Goal: Task Accomplishment & Management: Use online tool/utility

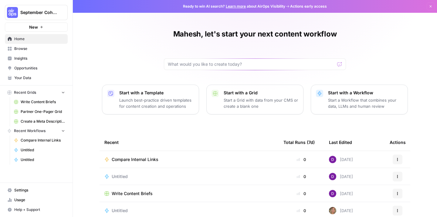
click at [38, 29] on button "New" at bounding box center [36, 26] width 63 height 9
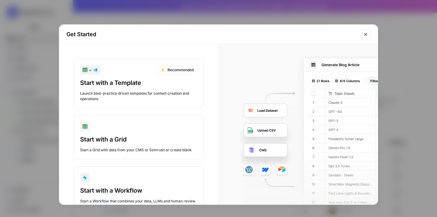
click at [103, 130] on div "button" at bounding box center [139, 126] width 118 height 10
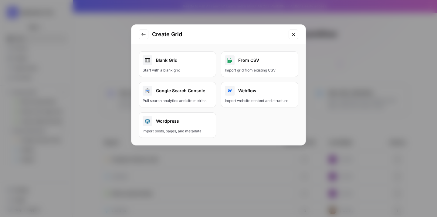
click at [195, 64] on div "Blank Grid" at bounding box center [178, 60] width 70 height 10
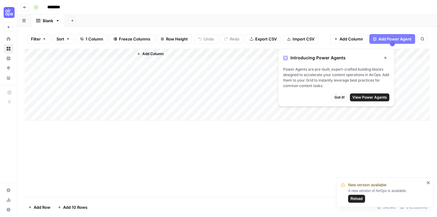
click at [340, 98] on span "Got it!" at bounding box center [340, 96] width 10 height 5
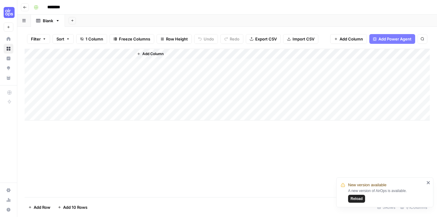
click at [115, 63] on div "Add Column" at bounding box center [227, 85] width 405 height 72
click at [428, 182] on icon "close" at bounding box center [428, 182] width 3 height 3
click at [380, 39] on span "Add Power Agent" at bounding box center [395, 39] width 33 height 6
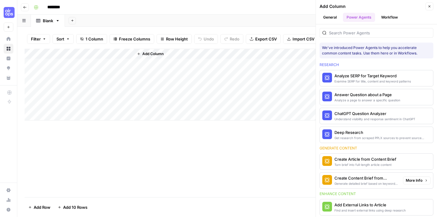
click at [358, 165] on div "Turn brief into full-length article content" at bounding box center [366, 164] width 62 height 5
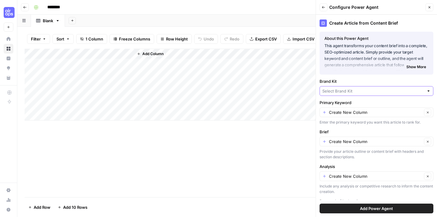
click at [340, 88] on input "Brand Kit" at bounding box center [374, 91] width 102 height 6
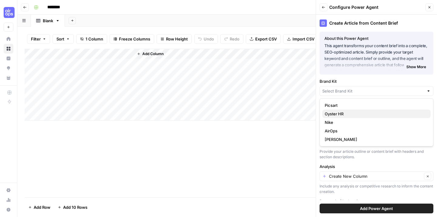
click at [335, 112] on span "Oyster HR" at bounding box center [375, 114] width 101 height 6
type input "Oyster HR"
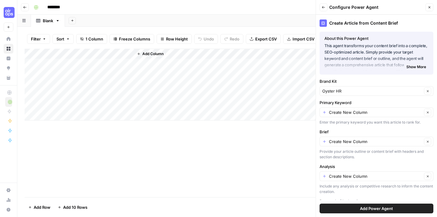
click at [58, 8] on input "********" at bounding box center [62, 7] width 34 height 10
click at [23, 6] on icon "button" at bounding box center [25, 7] width 4 height 4
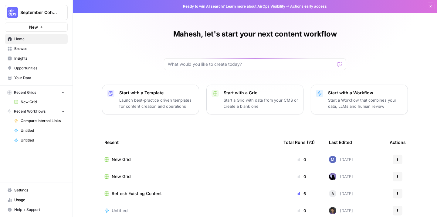
scroll to position [6, 0]
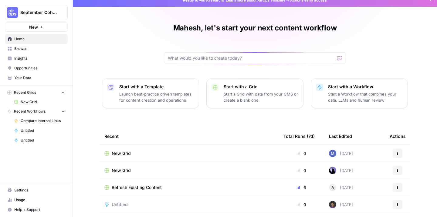
click at [243, 98] on p "Start a Grid with data from your CMS or create a blank one" at bounding box center [261, 97] width 75 height 12
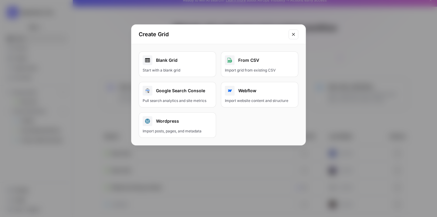
click at [244, 66] on button "From CSV Import grid from existing CSV" at bounding box center [259, 64] width 77 height 26
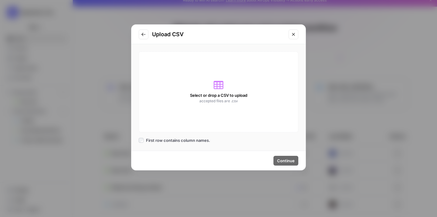
click at [295, 34] on icon "Close modal" at bounding box center [293, 34] width 5 height 5
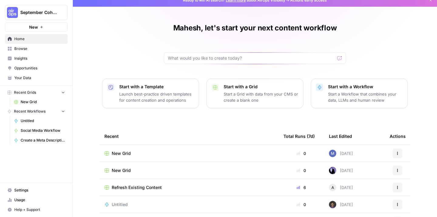
click at [157, 94] on p "Launch best-practice driven templates for content creation and operations" at bounding box center [156, 97] width 75 height 12
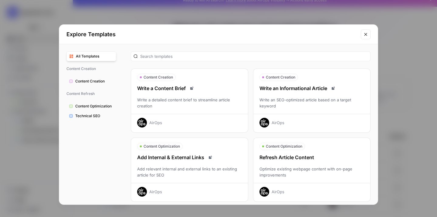
click at [157, 94] on div "Write a Content Brief Write a detailed content brief to streamline article crea…" at bounding box center [189, 105] width 117 height 43
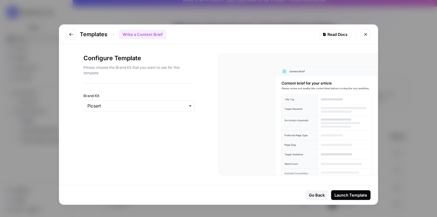
click at [167, 101] on div "button" at bounding box center [139, 105] width 111 height 11
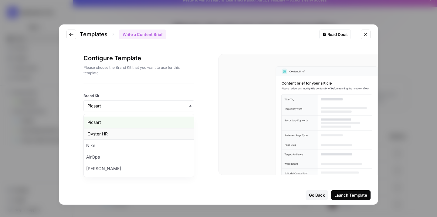
click at [150, 130] on div "Oyster HR" at bounding box center [139, 134] width 110 height 12
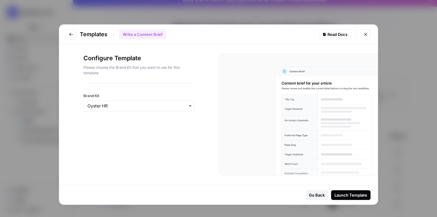
click at [354, 197] on div "Launch Template" at bounding box center [351, 195] width 33 height 6
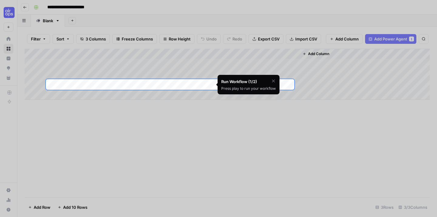
click at [245, 118] on div at bounding box center [218, 198] width 437 height 217
click at [275, 81] on icon "button" at bounding box center [273, 80] width 5 height 5
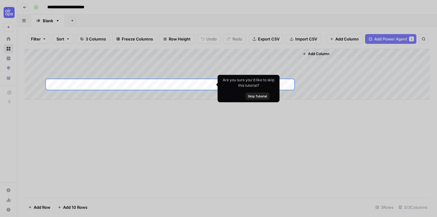
click at [262, 97] on span "Skip Tutorial" at bounding box center [257, 96] width 19 height 5
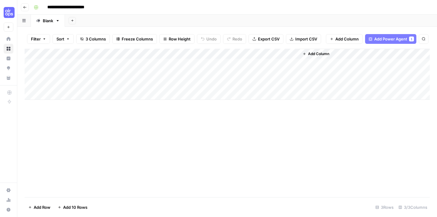
click at [319, 51] on span "Add Column" at bounding box center [318, 53] width 21 height 5
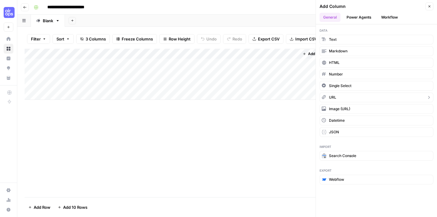
click at [331, 96] on span "URL" at bounding box center [332, 96] width 7 height 5
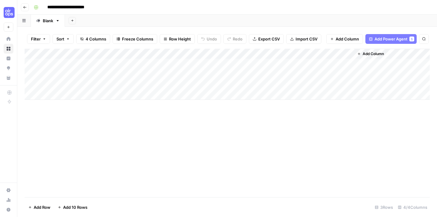
click at [171, 64] on div "Add Column" at bounding box center [227, 74] width 405 height 51
click at [360, 56] on button "Add Column" at bounding box center [371, 54] width 32 height 8
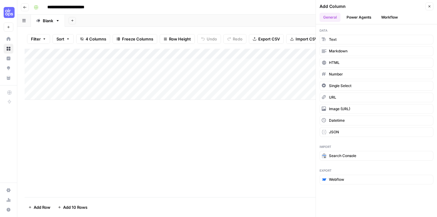
click at [230, 144] on div "Add Column" at bounding box center [227, 123] width 405 height 148
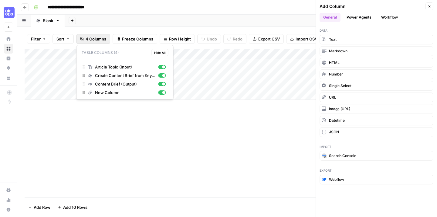
click at [97, 37] on span "4 Columns" at bounding box center [96, 39] width 21 height 6
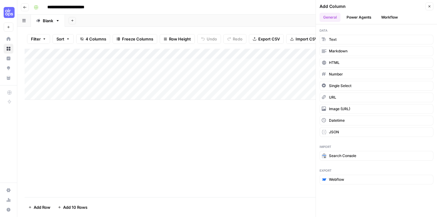
click at [181, 137] on div "Add Column" at bounding box center [227, 123] width 405 height 148
click at [280, 55] on div "Add Column" at bounding box center [227, 74] width 405 height 51
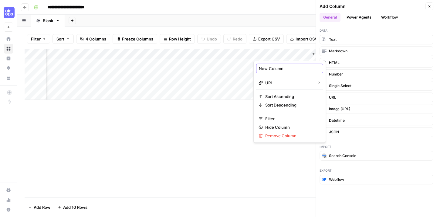
click at [290, 70] on input "New Column" at bounding box center [290, 68] width 62 height 6
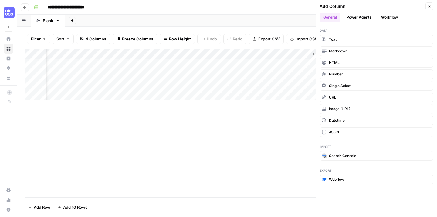
click at [224, 133] on div "Add Column" at bounding box center [227, 123] width 405 height 148
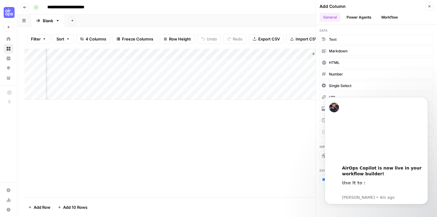
scroll to position [0, 0]
click at [24, 7] on icon "button" at bounding box center [25, 7] width 4 height 4
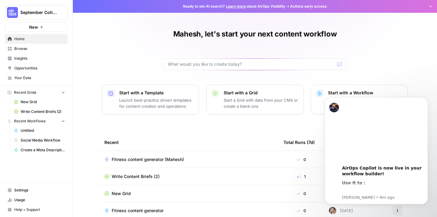
click at [35, 45] on link "Browse" at bounding box center [36, 49] width 63 height 10
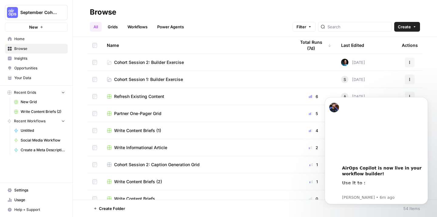
click at [414, 28] on icon "button" at bounding box center [415, 27] width 4 height 4
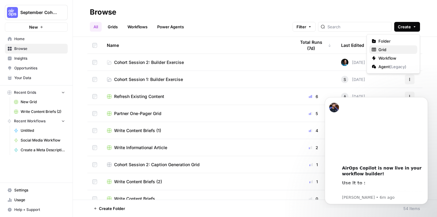
click at [392, 48] on span "Grid" at bounding box center [396, 49] width 34 height 6
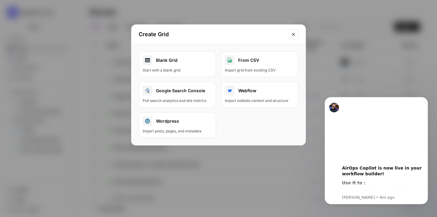
click at [185, 62] on div "Blank Grid" at bounding box center [178, 60] width 70 height 10
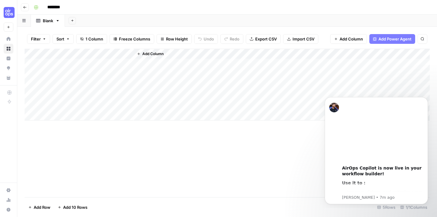
click at [293, 39] on span "Import CSV" at bounding box center [304, 39] width 22 height 6
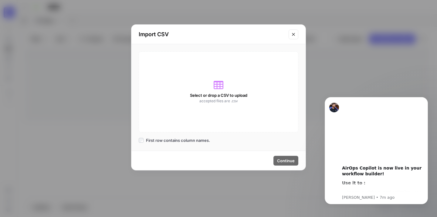
click at [219, 84] on icon at bounding box center [219, 85] width 10 height 10
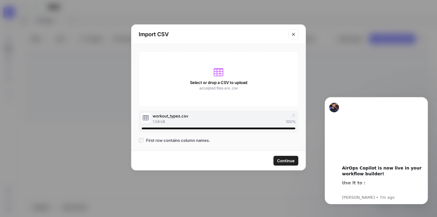
click at [281, 161] on span "Continue" at bounding box center [286, 160] width 18 height 6
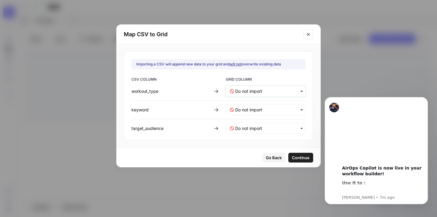
click at [255, 90] on input "text" at bounding box center [268, 91] width 67 height 6
click at [67, 102] on div "Map CSV to Grid Importing a CSV will append new data to your grid and will not …" at bounding box center [218, 108] width 437 height 217
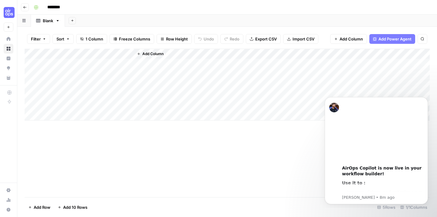
click at [296, 39] on span "Import CSV" at bounding box center [304, 39] width 22 height 6
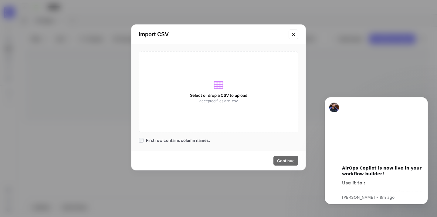
click at [219, 87] on icon at bounding box center [219, 85] width 10 height 10
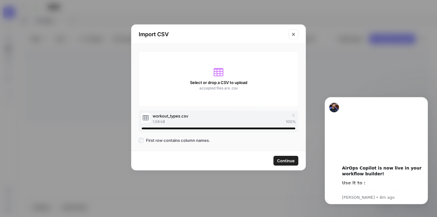
click at [286, 161] on span "Continue" at bounding box center [286, 160] width 18 height 6
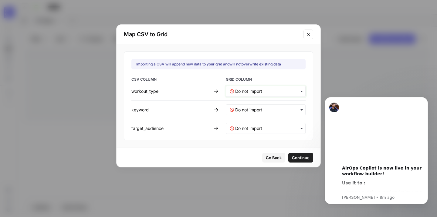
click at [263, 91] on input "text" at bounding box center [268, 91] width 67 height 6
click at [256, 116] on span "Create new column" at bounding box center [252, 117] width 34 height 5
click at [255, 113] on div "button" at bounding box center [266, 109] width 80 height 11
click at [255, 135] on span "Create new column" at bounding box center [252, 136] width 34 height 5
click at [256, 131] on div "button" at bounding box center [266, 128] width 80 height 11
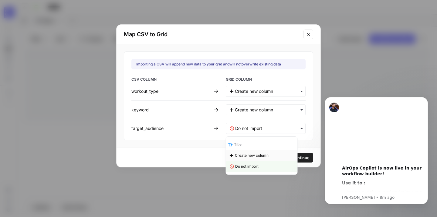
click at [256, 153] on span "Create new column" at bounding box center [252, 154] width 34 height 5
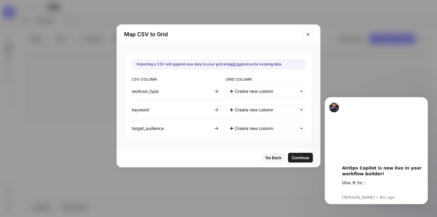
click at [292, 159] on span "Continue" at bounding box center [301, 157] width 18 height 6
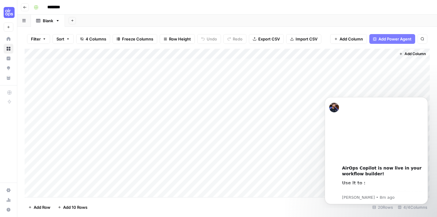
click at [32, 64] on div "Add Column" at bounding box center [227, 123] width 405 height 148
click at [33, 77] on div "Add Column" at bounding box center [227, 123] width 405 height 148
click at [33, 85] on div "Add Column" at bounding box center [227, 123] width 405 height 148
click at [33, 98] on div "Add Column" at bounding box center [227, 123] width 405 height 148
click at [33, 104] on div "Add Column" at bounding box center [227, 123] width 405 height 148
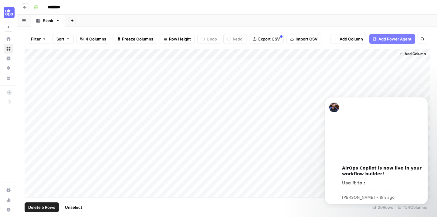
click at [27, 63] on div "Add Column" at bounding box center [227, 123] width 405 height 148
click at [36, 52] on div "Add Column" at bounding box center [227, 123] width 405 height 148
click at [63, 53] on div "Add Column" at bounding box center [227, 123] width 405 height 148
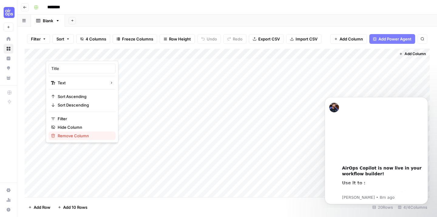
click at [74, 134] on span "Remove Column" at bounding box center [84, 135] width 53 height 6
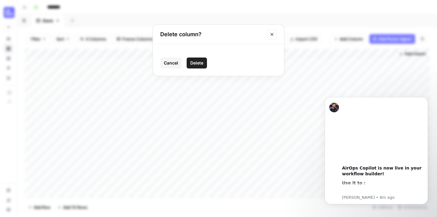
click at [199, 64] on span "Delete" at bounding box center [196, 63] width 13 height 6
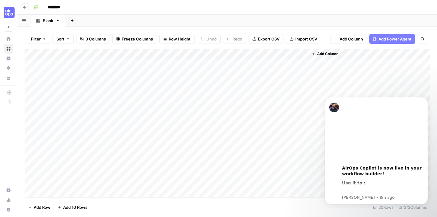
click at [29, 64] on div "Add Column" at bounding box center [227, 123] width 405 height 148
click at [29, 75] on div "Add Column" at bounding box center [227, 123] width 405 height 148
click at [30, 83] on div "Add Column" at bounding box center [227, 123] width 405 height 148
click at [30, 94] on div "Add Column" at bounding box center [227, 123] width 405 height 148
click at [30, 105] on div "Add Column" at bounding box center [227, 123] width 405 height 148
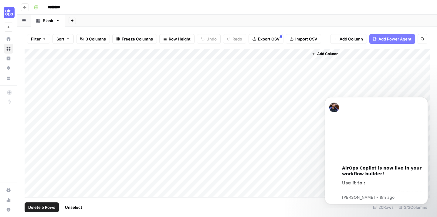
click at [43, 207] on span "Delete 5 Rows" at bounding box center [41, 207] width 27 height 6
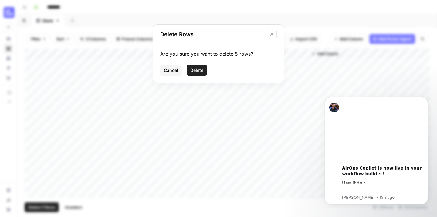
click at [198, 69] on span "Delete" at bounding box center [196, 70] width 13 height 6
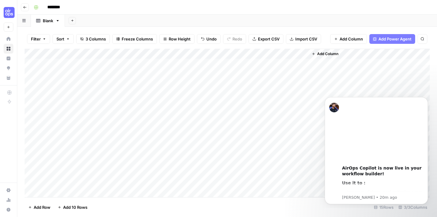
click at [325, 54] on span "Add Column" at bounding box center [327, 53] width 21 height 5
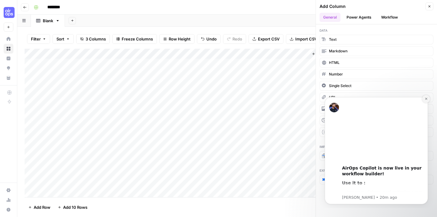
click at [424, 99] on button "Dismiss notification" at bounding box center [427, 99] width 8 height 8
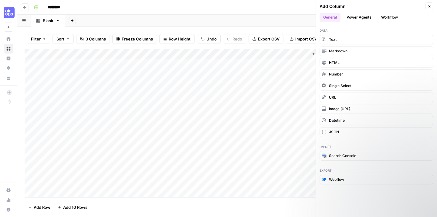
click at [389, 19] on button "Workflow" at bounding box center [390, 17] width 24 height 9
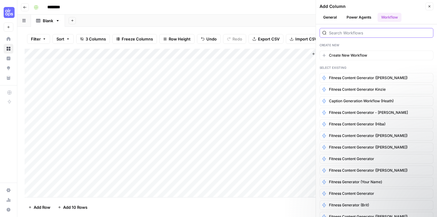
click at [358, 35] on input "search" at bounding box center [380, 33] width 102 height 6
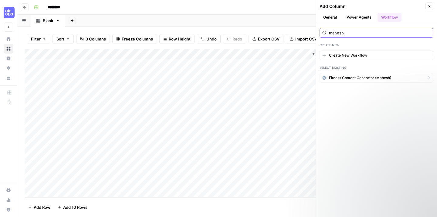
type input "mahesh"
click at [359, 76] on span "Fitness content generator (Mahesh)" at bounding box center [360, 77] width 62 height 5
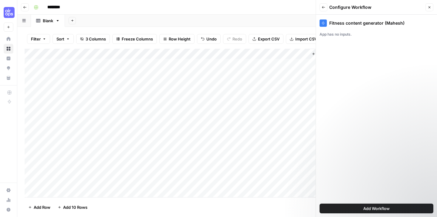
click at [369, 205] on span "Add Workflow" at bounding box center [377, 208] width 26 height 6
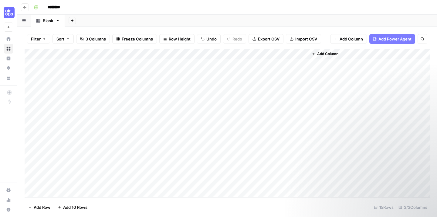
scroll to position [0, 8]
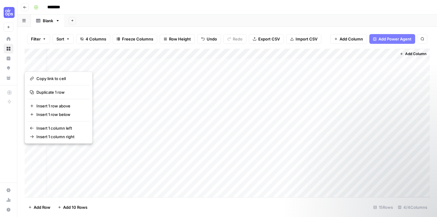
click at [314, 64] on div "Add Column" at bounding box center [227, 123] width 405 height 148
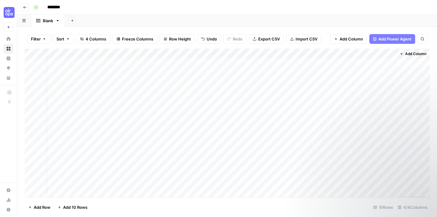
click at [320, 63] on div "Add Column" at bounding box center [227, 123] width 405 height 148
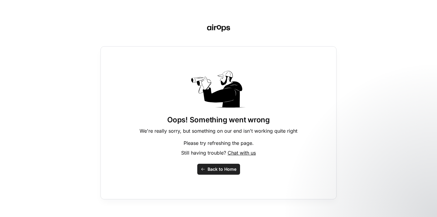
click at [220, 170] on span "Back to Home" at bounding box center [222, 169] width 29 height 6
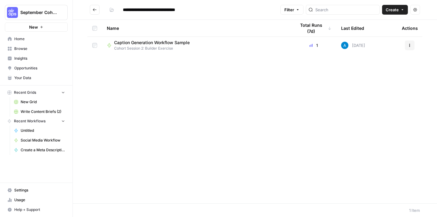
click at [138, 41] on span "Caption Generation Workflow Sample" at bounding box center [152, 42] width 76 height 6
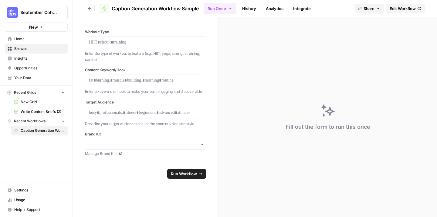
click at [55, 12] on span "September Cohort" at bounding box center [38, 12] width 37 height 6
click at [52, 169] on div "September Cohort New Home Browse Insights Opportunities Your Data Recent Grids …" at bounding box center [36, 108] width 73 height 217
click at [132, 43] on p at bounding box center [145, 42] width 113 height 6
click at [91, 5] on button "Go back" at bounding box center [90, 9] width 10 height 10
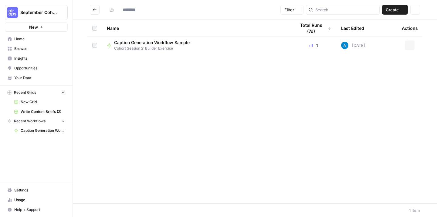
type input "**********"
click at [137, 42] on span "Caption Generation Workflow Sample" at bounding box center [152, 42] width 76 height 6
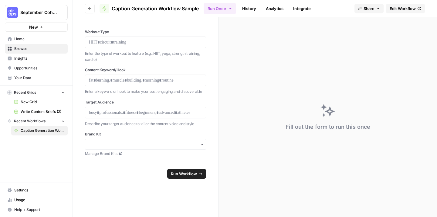
click at [30, 49] on span "Browse" at bounding box center [39, 48] width 51 height 5
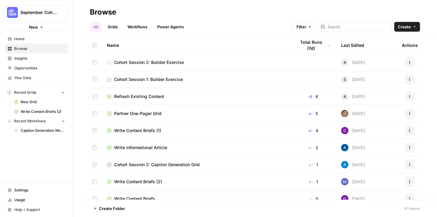
click at [142, 79] on span "Cohort Session 1: Builder Exercise" at bounding box center [148, 79] width 69 height 6
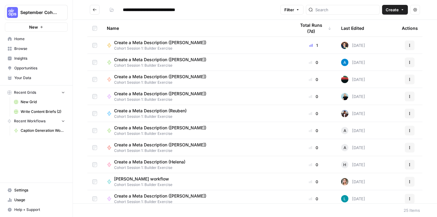
click at [36, 128] on span "Caption Generation Workflow Sample" at bounding box center [43, 130] width 44 height 5
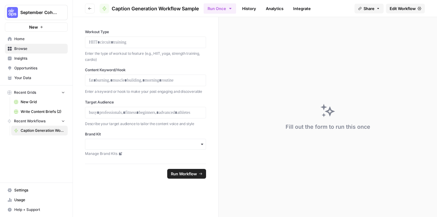
click at [93, 9] on button "Go back" at bounding box center [90, 9] width 10 height 10
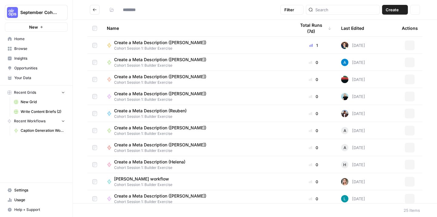
type input "**********"
click at [96, 10] on icon "Go back" at bounding box center [95, 10] width 4 height 4
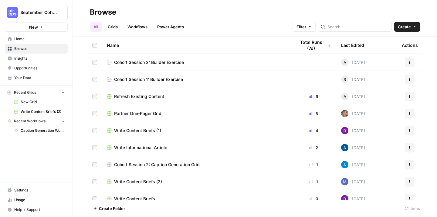
click at [158, 61] on span "Cohort Session 2: Builder Exercise" at bounding box center [149, 62] width 70 height 6
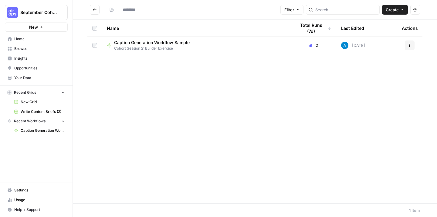
type input "**********"
click at [400, 11] on button "Create" at bounding box center [395, 10] width 26 height 10
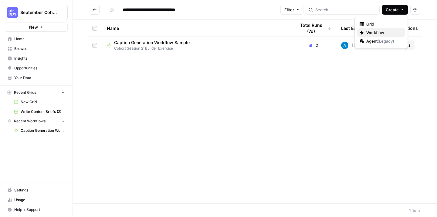
click at [387, 31] on span "Workflow" at bounding box center [384, 32] width 34 height 6
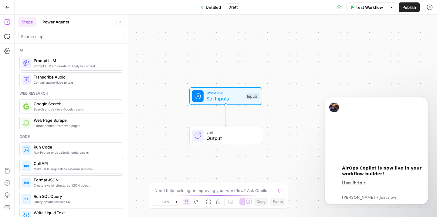
click at [215, 6] on span "Untitled" at bounding box center [213, 7] width 15 height 6
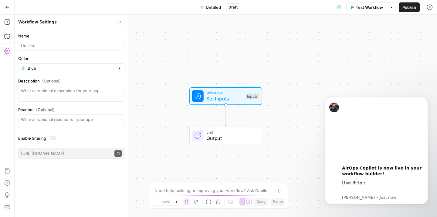
click at [97, 42] on div at bounding box center [71, 46] width 106 height 10
type input "Fitness content generator (Mahesh)"
click at [104, 68] on input "Color" at bounding box center [71, 68] width 87 height 6
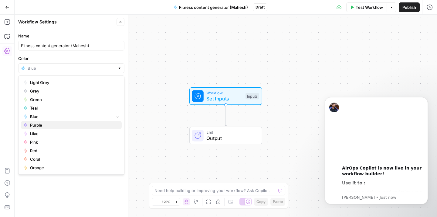
click at [64, 122] on span "Purple" at bounding box center [73, 125] width 87 height 6
type input "Purple"
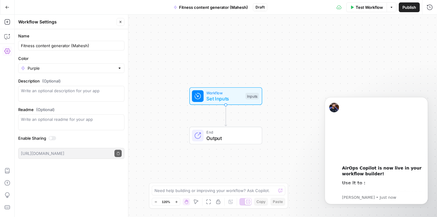
click at [202, 52] on div "Workflow Set Inputs Inputs End Output" at bounding box center [226, 116] width 423 height 202
click at [408, 12] on button "Publish" at bounding box center [409, 7] width 21 height 10
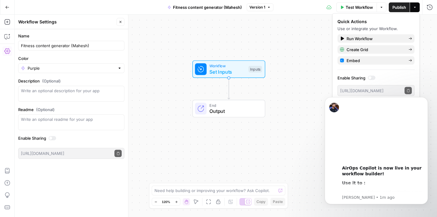
click at [9, 8] on icon "button" at bounding box center [7, 7] width 4 height 4
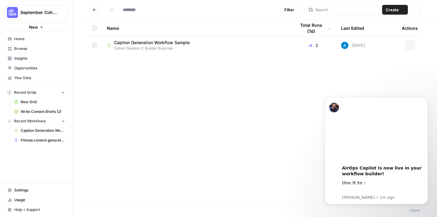
type input "**********"
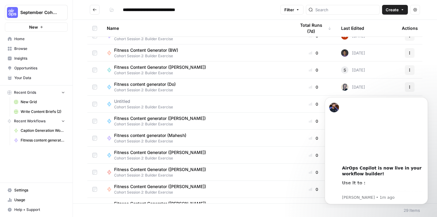
scroll to position [120, 0]
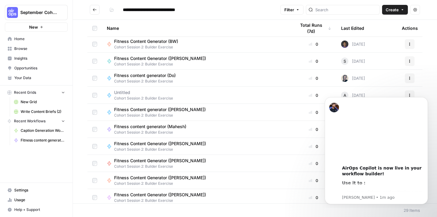
click at [155, 124] on span "Fitness content generator (Mahesh)" at bounding box center [150, 126] width 72 height 6
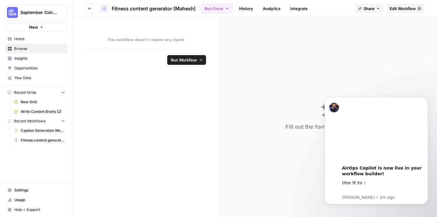
click at [142, 6] on span "Fitness content generator (Mahesh)" at bounding box center [154, 8] width 84 height 7
click at [36, 142] on span "Fitness content generator (Mahesh)" at bounding box center [43, 139] width 44 height 5
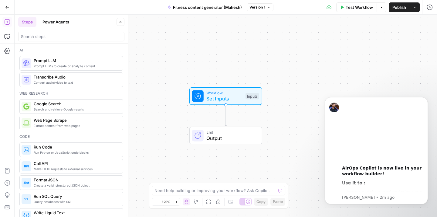
click at [8, 6] on icon "button" at bounding box center [7, 7] width 4 height 4
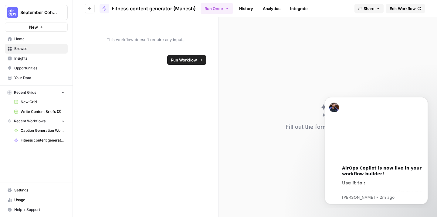
click at [39, 77] on span "Your Data" at bounding box center [39, 77] width 51 height 5
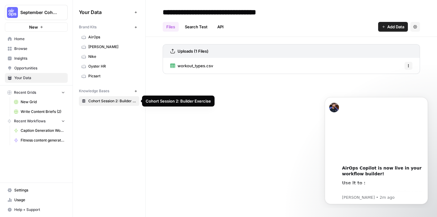
click at [121, 100] on span "Cohort Session 2: Builder Exercise" at bounding box center [112, 100] width 48 height 5
click at [191, 68] on span "workout_types.csv" at bounding box center [196, 66] width 36 height 6
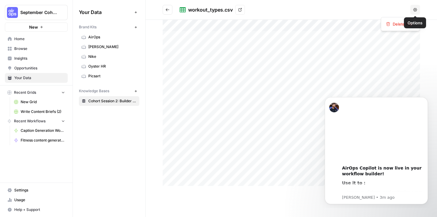
click at [414, 9] on icon "button" at bounding box center [416, 10] width 4 height 4
click at [307, 19] on header "workout_types.csv View Options" at bounding box center [292, 10] width 292 height 20
click at [244, 9] on link "View" at bounding box center [240, 10] width 10 height 10
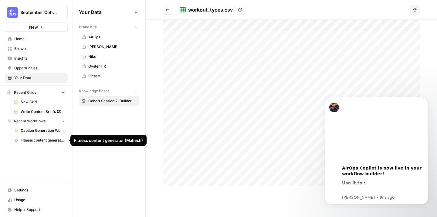
click at [35, 137] on span "Fitness content generator (Mahesh)" at bounding box center [43, 139] width 44 height 5
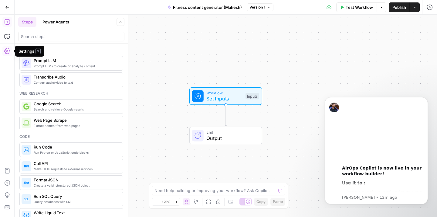
click at [9, 49] on icon "button" at bounding box center [7, 51] width 6 height 6
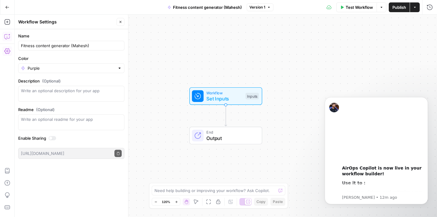
click at [7, 36] on icon "button" at bounding box center [7, 36] width 6 height 6
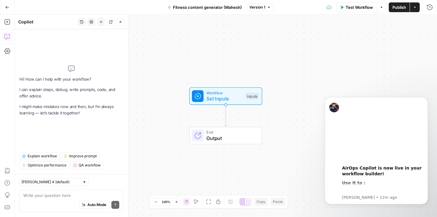
click at [56, 199] on div "Auto Mode Send" at bounding box center [71, 204] width 96 height 13
type textarea "Create a workflow with 3 inputs : workflow_type"
click at [86, 196] on textarea "Create a workflow with 3 inputs : workflow_type" at bounding box center [71, 195] width 96 height 6
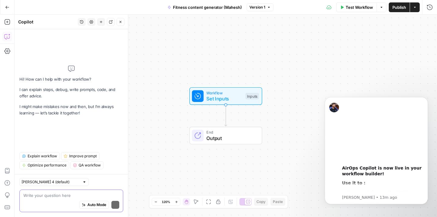
paste textarea "Create a workflow with three inputs: workout_type, keyword, target_audience. Th…"
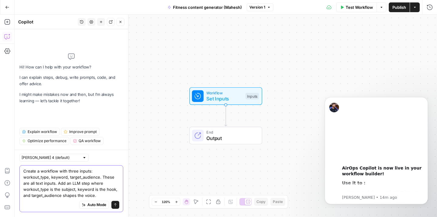
drag, startPoint x: 63, startPoint y: 195, endPoint x: 23, endPoint y: 164, distance: 51.3
click at [23, 164] on div "Claude Sonnet 4 (default) Create a workflow with three inputs: workout_type, ke…" at bounding box center [72, 182] width 114 height 67
paste textarea "Instruct the model to generate one enagaging, on-brand caption, 3-5 hashtags, a…"
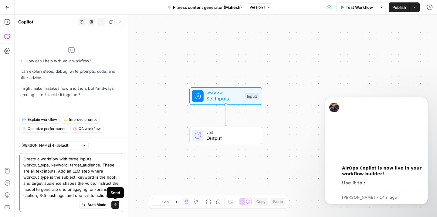
type textarea "Create a workflow with three inputs: workout_type, keyword, target_audience. Th…"
click at [117, 205] on button "Send" at bounding box center [115, 204] width 8 height 8
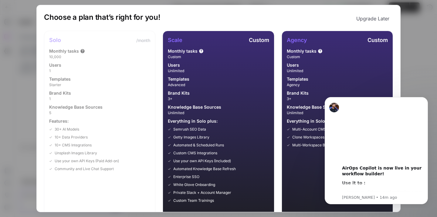
click at [366, 17] on button "Upgrade Later" at bounding box center [373, 18] width 40 height 12
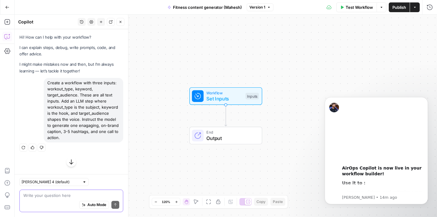
click at [72, 161] on icon "button" at bounding box center [71, 162] width 6 height 6
click at [71, 164] on icon "button" at bounding box center [71, 162] width 6 height 6
click at [32, 145] on icon "button" at bounding box center [33, 147] width 4 height 4
click at [71, 160] on icon "button" at bounding box center [71, 162] width 6 height 6
click at [67, 184] on div "Claude Sonnet 4 (default)" at bounding box center [53, 182] width 69 height 8
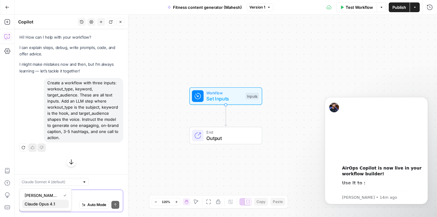
click at [55, 201] on span "Claude Opus 4.1" at bounding box center [44, 203] width 39 height 6
type input "Claude Opus 4.1"
click at [64, 181] on div "Claude Opus 4.1" at bounding box center [53, 182] width 69 height 8
click at [55, 192] on span "Claude Sonnet 4 (default)" at bounding box center [44, 195] width 39 height 6
type input "Claude Sonnet 4 (default)"
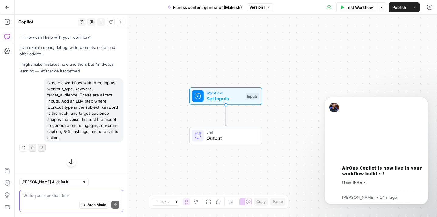
drag, startPoint x: 79, startPoint y: 138, endPoint x: 49, endPoint y: 77, distance: 68.3
click at [49, 77] on div "Hi! How can I help with your workflow? I can explain steps, debug, write prompt…" at bounding box center [72, 101] width 114 height 145
copy div "Create a workflow with three inputs: workout_type, keyword, target_audience. Th…"
click at [40, 200] on div "Auto Mode Send" at bounding box center [71, 204] width 96 height 13
paste textarea "Create a workflow with three inputs: workout_type, keyword, target_audience. Th…"
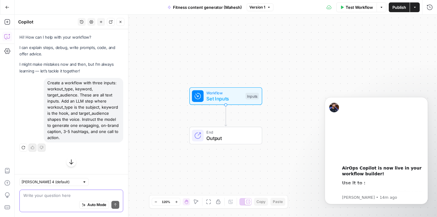
type textarea "Create a workflow with three inputs: workout_type, keyword, target_audience. Th…"
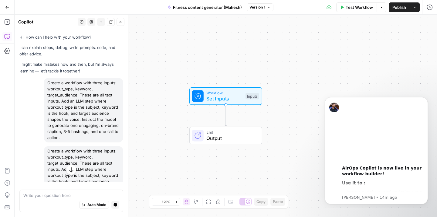
click at [71, 170] on icon "button" at bounding box center [71, 169] width 6 height 6
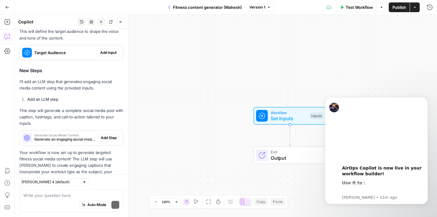
scroll to position [392, 0]
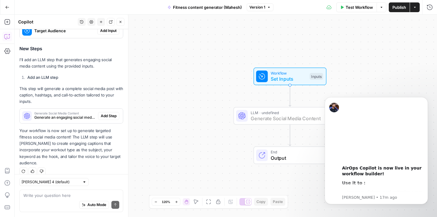
click at [108, 115] on span "Add Step" at bounding box center [109, 115] width 16 height 5
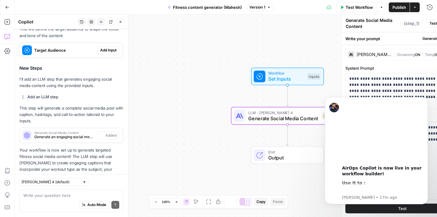
scroll to position [411, 0]
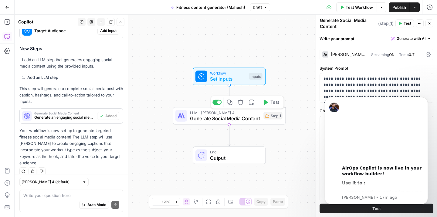
click at [219, 117] on span "Generate Social Media Content" at bounding box center [225, 118] width 71 height 7
click at [427, 100] on icon "Dismiss notification" at bounding box center [426, 98] width 3 height 3
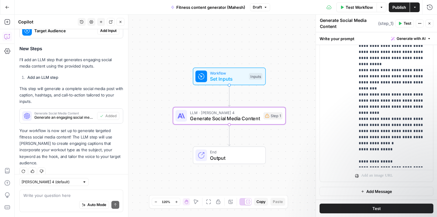
scroll to position [0, 0]
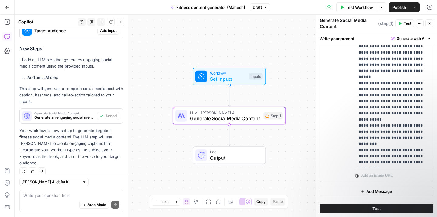
click at [405, 21] on span "Test" at bounding box center [408, 23] width 8 height 5
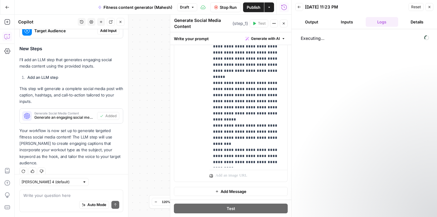
click at [347, 25] on button "Inputs" at bounding box center [347, 22] width 33 height 10
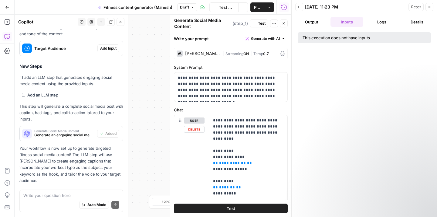
scroll to position [411, 0]
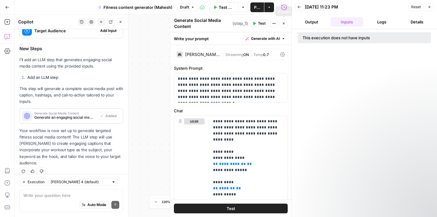
click at [285, 23] on icon "button" at bounding box center [284, 24] width 4 height 4
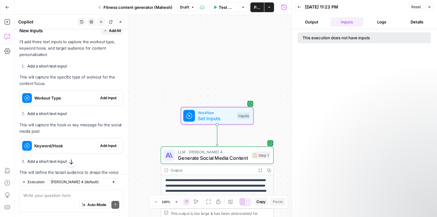
scroll to position [248, 0]
click at [107, 98] on span "Add Input" at bounding box center [108, 98] width 16 height 5
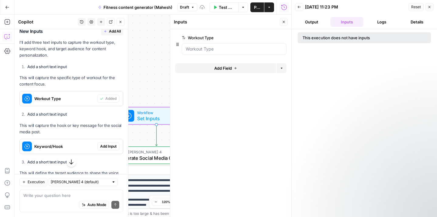
click at [114, 145] on span "Add Input" at bounding box center [108, 145] width 16 height 5
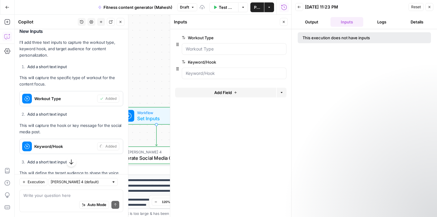
scroll to position [269, 0]
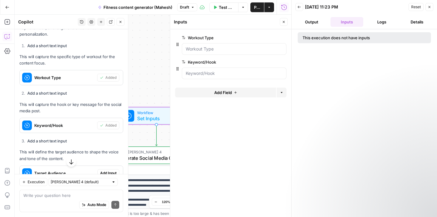
click at [110, 171] on span "Add Input" at bounding box center [108, 172] width 16 height 5
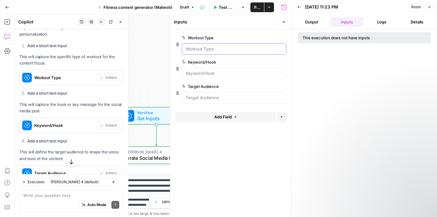
click at [223, 52] on Type "Workout Type" at bounding box center [234, 49] width 97 height 6
click at [217, 46] on Type "Workout Type" at bounding box center [234, 49] width 97 height 6
click at [164, 47] on div "**********" at bounding box center [153, 116] width 277 height 202
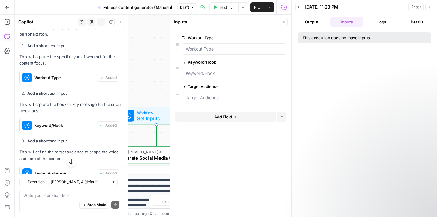
click at [285, 23] on icon "button" at bounding box center [284, 22] width 2 height 2
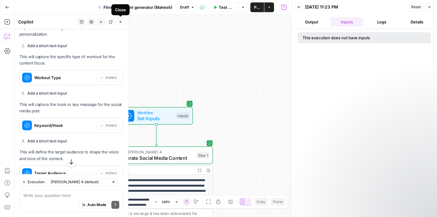
click at [123, 21] on button "Close" at bounding box center [121, 22] width 8 height 8
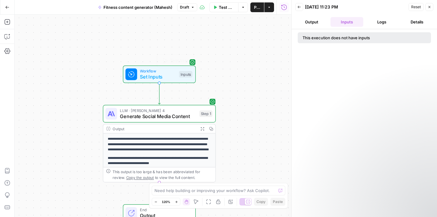
click at [163, 76] on span "Set Inputs" at bounding box center [158, 76] width 36 height 7
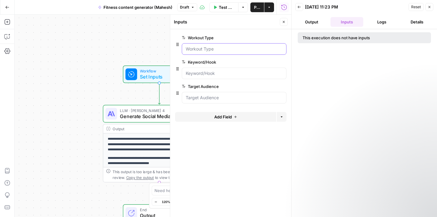
click at [210, 50] on Type "Workout Type" at bounding box center [234, 49] width 97 height 6
click at [268, 37] on span "edit field" at bounding box center [263, 37] width 13 height 5
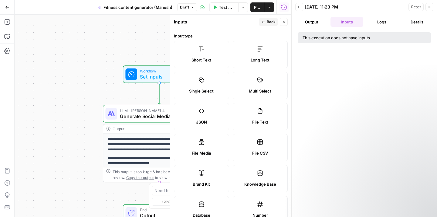
click at [216, 57] on div "Short Text" at bounding box center [201, 60] width 45 height 6
click at [208, 57] on span "Short Text" at bounding box center [202, 60] width 20 height 6
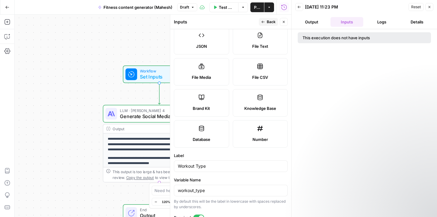
scroll to position [0, 0]
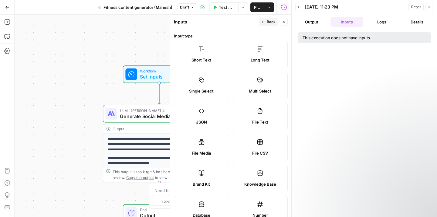
click at [267, 22] on div "Publish P" at bounding box center [257, 20] width 26 height 10
click at [271, 22] on span "Back" at bounding box center [271, 21] width 9 height 5
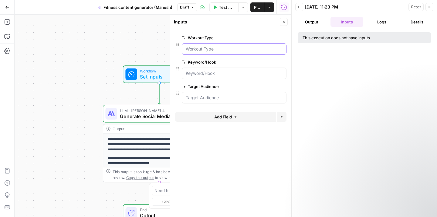
click at [224, 52] on Type "Workout Type" at bounding box center [234, 49] width 97 height 6
click at [267, 61] on span "edit field" at bounding box center [263, 62] width 13 height 5
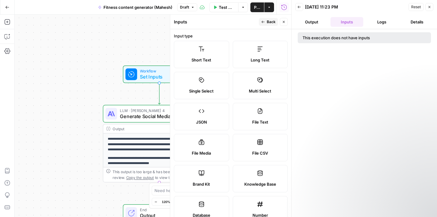
click at [263, 62] on span "Long Text" at bounding box center [260, 60] width 19 height 6
click at [268, 22] on span "Back" at bounding box center [271, 21] width 9 height 5
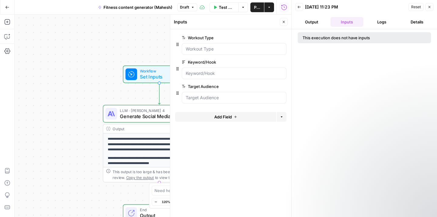
click at [104, 48] on div "**********" at bounding box center [153, 116] width 277 height 202
click at [8, 7] on icon "button" at bounding box center [7, 7] width 4 height 4
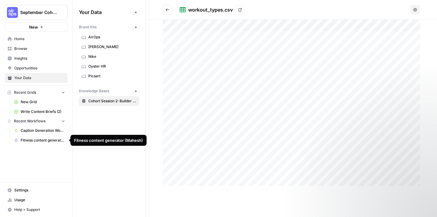
click at [48, 136] on link "Fitness content generator (Mahesh)" at bounding box center [39, 140] width 56 height 10
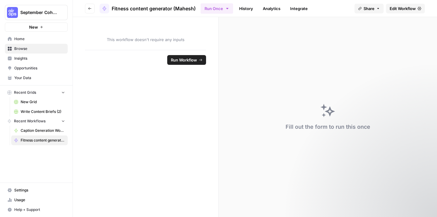
click at [42, 110] on span "Write Content Briefs (2)" at bounding box center [43, 111] width 44 height 5
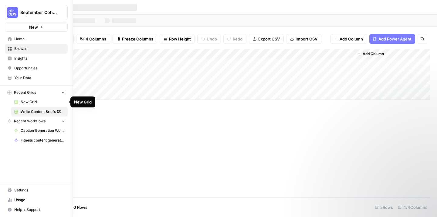
click at [35, 103] on span "New Grid" at bounding box center [43, 101] width 44 height 5
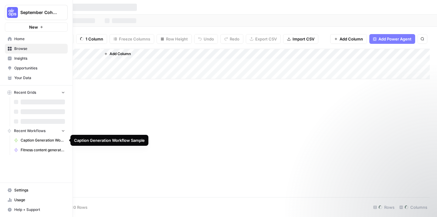
click at [34, 139] on span "Caption Generation Workflow Sample" at bounding box center [43, 139] width 44 height 5
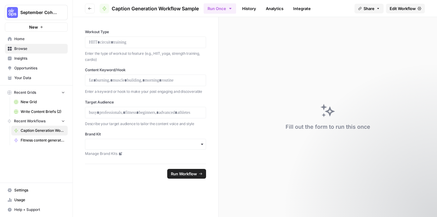
click at [94, 11] on button "Go back" at bounding box center [90, 9] width 10 height 10
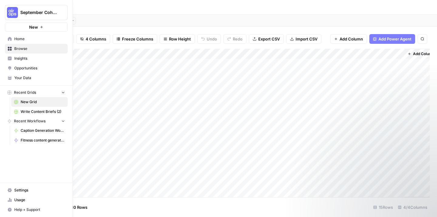
click at [15, 78] on span "Your Data" at bounding box center [39, 77] width 51 height 5
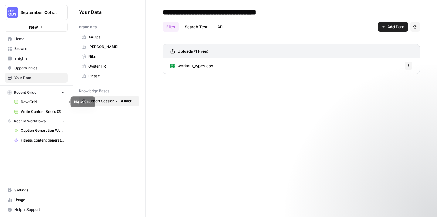
click at [29, 103] on span "New Grid" at bounding box center [43, 101] width 44 height 5
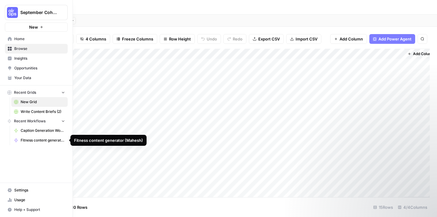
click at [37, 138] on span "Fitness content generator (Mahesh)" at bounding box center [43, 139] width 44 height 5
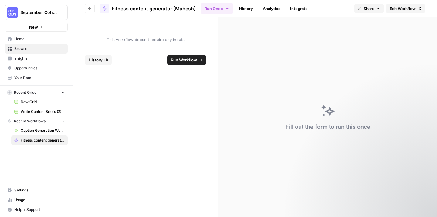
click at [155, 9] on span "Fitness content generator (Mahesh)" at bounding box center [154, 8] width 84 height 7
click at [224, 12] on button "Run Once" at bounding box center [217, 8] width 33 height 10
click at [397, 9] on span "Edit Workflow" at bounding box center [403, 8] width 26 height 6
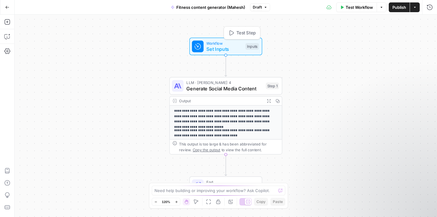
click at [250, 34] on span "Test Step" at bounding box center [246, 32] width 19 height 7
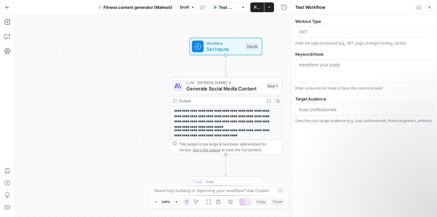
click at [307, 37] on div at bounding box center [365, 32] width 138 height 12
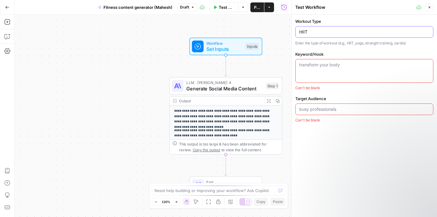
type input "HIIT"
click at [309, 68] on div "transform your body" at bounding box center [365, 71] width 138 height 24
type textarea "Transform your body"
click at [314, 111] on input "Target Audience" at bounding box center [364, 109] width 130 height 6
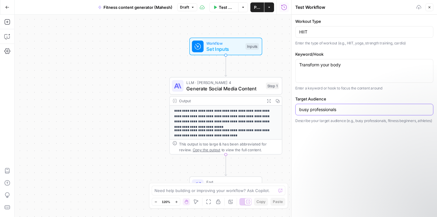
type input "busy professionals"
click at [318, 152] on div "Workout Type HIIT Enter the type of workout (e.g., HIIT, yoga, strength trainin…" at bounding box center [364, 116] width 145 height 202
click at [256, 7] on span "Publish" at bounding box center [257, 7] width 7 height 6
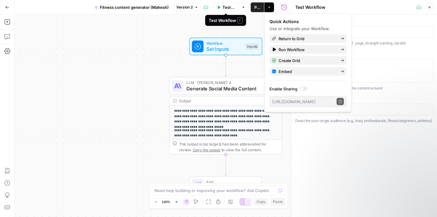
click at [218, 6] on icon "button" at bounding box center [219, 6] width 3 height 3
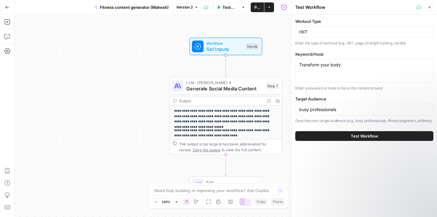
click at [341, 141] on button "Test Workflow" at bounding box center [365, 136] width 138 height 10
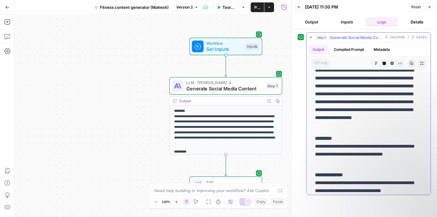
scroll to position [21, 0]
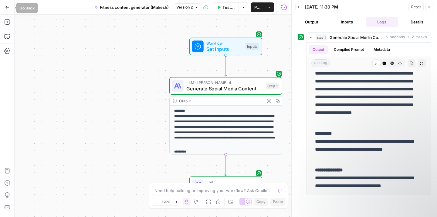
click at [7, 8] on icon "button" at bounding box center [7, 7] width 4 height 4
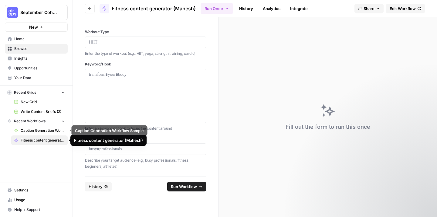
click at [36, 132] on span "Caption Generation Workflow Sample" at bounding box center [43, 130] width 44 height 5
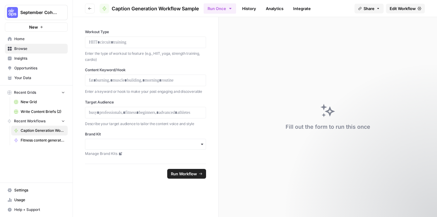
click at [92, 9] on button "Go back" at bounding box center [90, 9] width 10 height 10
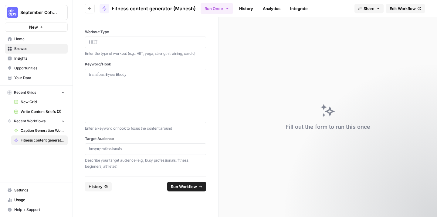
click at [121, 8] on span "Fitness content generator (Mahesh)" at bounding box center [154, 8] width 84 height 7
click at [37, 129] on span "Caption Generation Workflow Sample" at bounding box center [43, 130] width 44 height 5
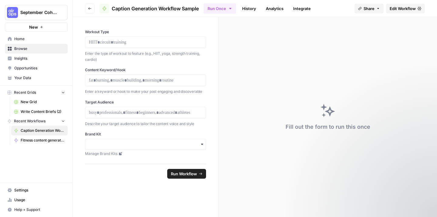
click at [37, 129] on span "Caption Generation Workflow Sample" at bounding box center [43, 130] width 44 height 5
click at [104, 7] on icon at bounding box center [104, 8] width 3 height 4
click at [139, 10] on span "Caption Generation Workflow Sample" at bounding box center [155, 8] width 87 height 7
click at [91, 8] on icon "button" at bounding box center [90, 9] width 4 height 4
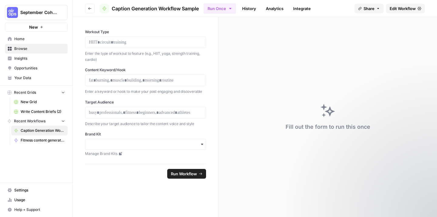
click at [91, 8] on icon "button" at bounding box center [90, 9] width 4 height 4
click at [32, 104] on span "New Grid" at bounding box center [43, 101] width 44 height 5
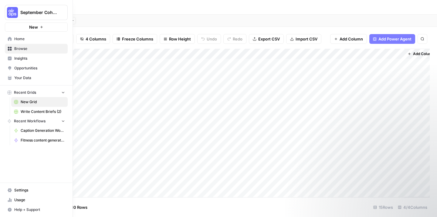
click at [39, 128] on span "Caption Generation Workflow Sample" at bounding box center [43, 130] width 44 height 5
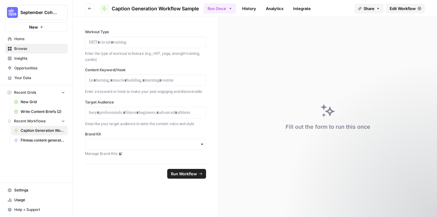
click at [41, 111] on span "Write Content Briefs (2)" at bounding box center [43, 111] width 44 height 5
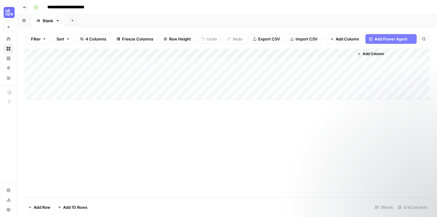
click at [306, 38] on span "Import CSV" at bounding box center [307, 39] width 22 height 6
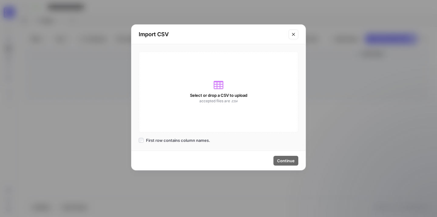
click at [224, 99] on span "accepted files are .csv" at bounding box center [219, 100] width 39 height 5
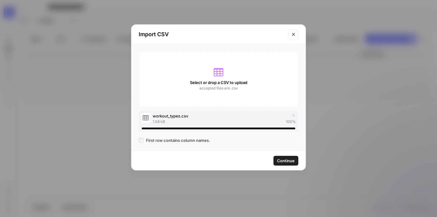
click at [292, 158] on span "Continue" at bounding box center [286, 160] width 18 height 6
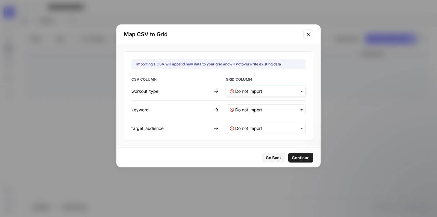
click at [278, 91] on input "text" at bounding box center [268, 91] width 67 height 6
click at [261, 130] on span "Create new column" at bounding box center [252, 128] width 34 height 5
click at [274, 111] on input "text" at bounding box center [268, 110] width 67 height 6
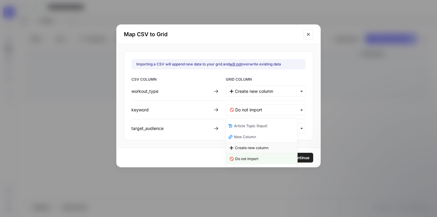
click at [264, 145] on span "Create new column" at bounding box center [252, 147] width 34 height 5
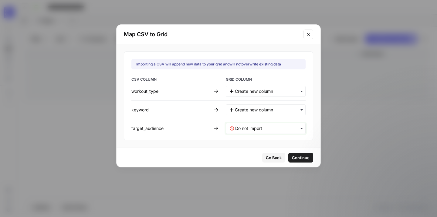
click at [279, 127] on input "text" at bounding box center [268, 128] width 67 height 6
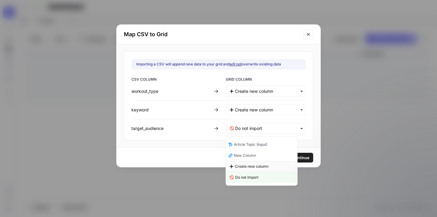
click at [269, 165] on div "Create new column" at bounding box center [261, 166] width 71 height 11
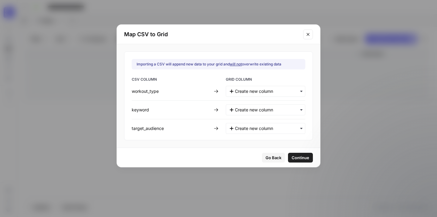
click at [292, 156] on span "Continue" at bounding box center [301, 157] width 18 height 6
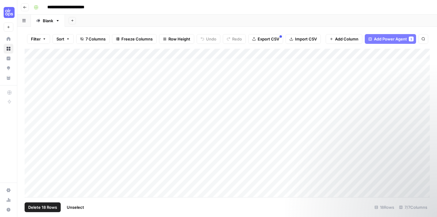
click at [37, 54] on div "Add Column" at bounding box center [227, 123] width 405 height 148
click at [121, 55] on div "Add Column" at bounding box center [227, 123] width 405 height 148
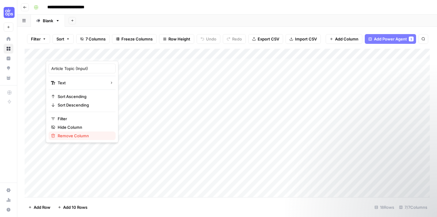
click at [76, 132] on span "Remove Column" at bounding box center [84, 135] width 53 height 6
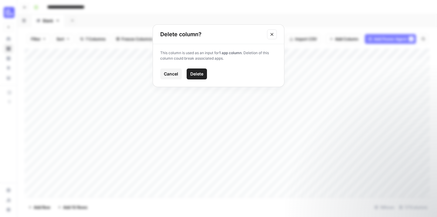
click at [193, 73] on span "Delete" at bounding box center [196, 74] width 13 height 6
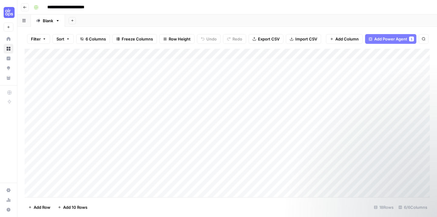
click at [123, 54] on div "Add Column" at bounding box center [227, 123] width 405 height 148
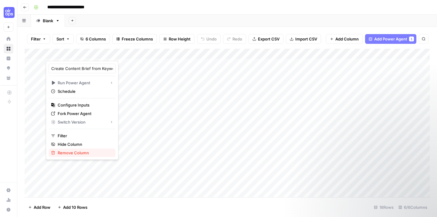
click at [86, 150] on span "Remove Column" at bounding box center [84, 152] width 53 height 6
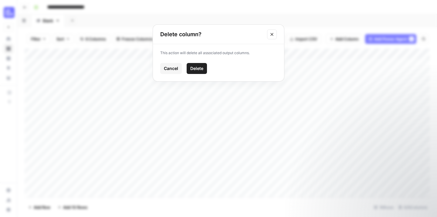
click at [199, 66] on span "Delete" at bounding box center [196, 68] width 13 height 6
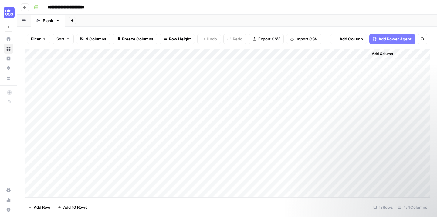
click at [96, 55] on div "Add Column" at bounding box center [227, 123] width 405 height 148
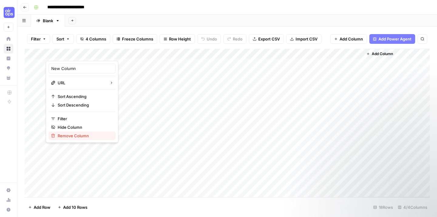
click at [77, 135] on span "Remove Column" at bounding box center [84, 135] width 53 height 6
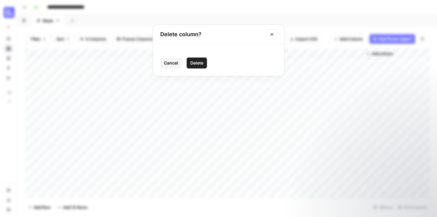
click at [194, 65] on span "Delete" at bounding box center [196, 63] width 13 height 6
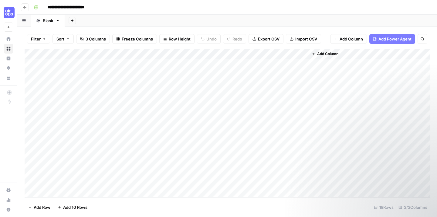
click at [32, 64] on div "Add Column" at bounding box center [227, 123] width 405 height 148
click at [31, 75] on div "Add Column" at bounding box center [227, 123] width 405 height 148
click at [30, 85] on div "Add Column" at bounding box center [227, 123] width 405 height 148
click at [41, 206] on span "Delete 3 Rows" at bounding box center [41, 207] width 27 height 6
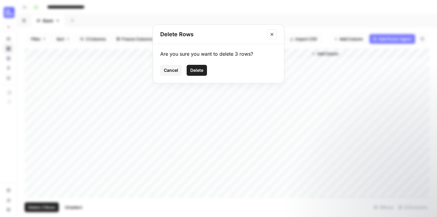
click at [195, 71] on span "Delete" at bounding box center [196, 70] width 13 height 6
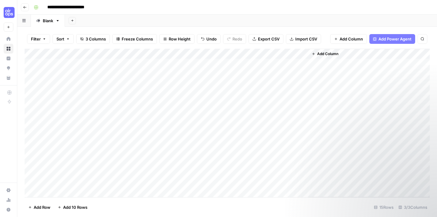
click at [317, 53] on span "Add Column" at bounding box center [327, 53] width 21 height 5
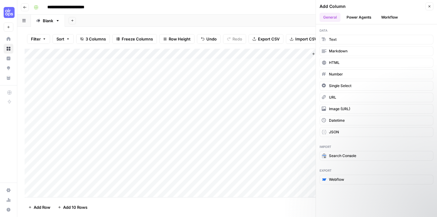
click at [391, 18] on button "Workflow" at bounding box center [390, 17] width 24 height 9
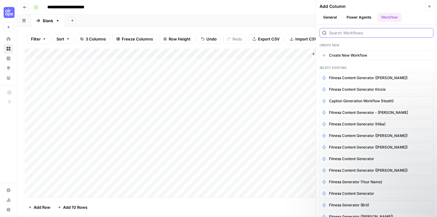
click at [350, 33] on input "search" at bounding box center [380, 33] width 102 height 6
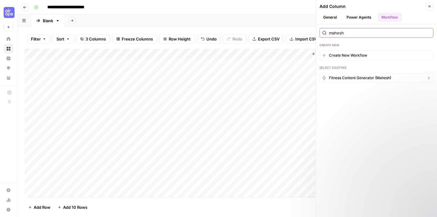
type input "mahesh"
click at [374, 77] on span "Fitness content generator (Mahesh)" at bounding box center [360, 77] width 62 height 5
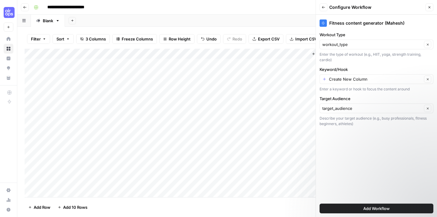
click at [374, 207] on span "Add Workflow" at bounding box center [377, 208] width 26 height 6
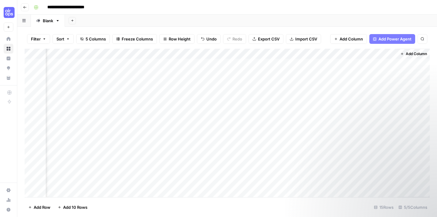
scroll to position [0, 96]
click at [339, 64] on div "Add Column" at bounding box center [227, 123] width 405 height 148
click at [347, 62] on div "Add Column" at bounding box center [227, 123] width 405 height 148
click at [382, 200] on div "keyword_input_value can't be blank" at bounding box center [382, 197] width 87 height 10
click at [295, 54] on div "Add Column" at bounding box center [227, 123] width 405 height 148
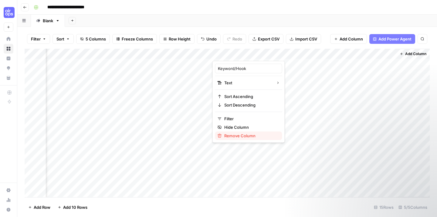
click at [247, 136] on span "Remove Column" at bounding box center [250, 135] width 53 height 6
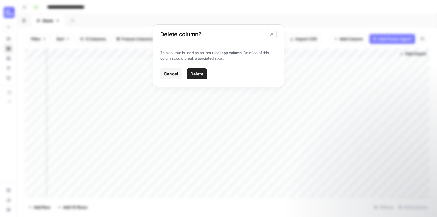
click at [199, 72] on span "Delete" at bounding box center [196, 74] width 13 height 6
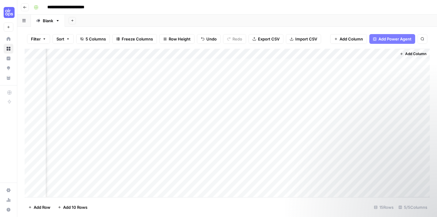
scroll to position [0, 8]
click at [390, 53] on div "Add Column" at bounding box center [227, 123] width 405 height 148
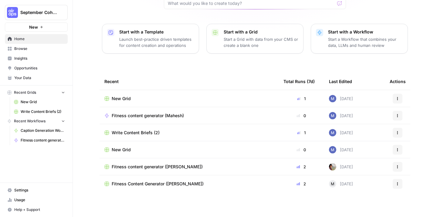
scroll to position [63, 0]
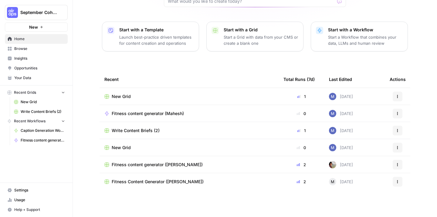
click at [143, 115] on span "Fitness content generator (Mahesh)" at bounding box center [148, 113] width 72 height 6
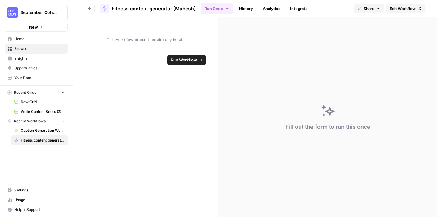
click at [36, 103] on span "New Grid" at bounding box center [43, 101] width 44 height 5
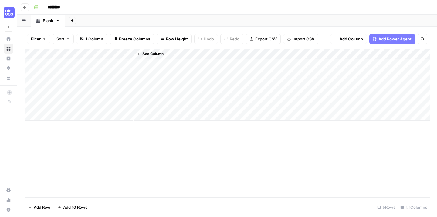
click at [298, 39] on span "Import CSV" at bounding box center [304, 39] width 22 height 6
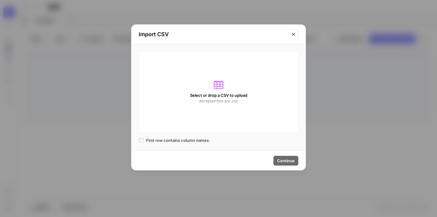
click at [218, 85] on icon at bounding box center [219, 85] width 10 height 10
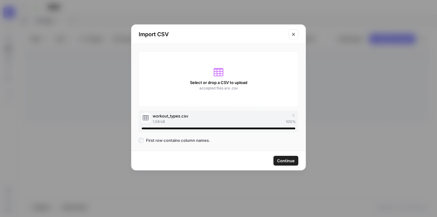
click at [288, 159] on span "Continue" at bounding box center [286, 160] width 18 height 6
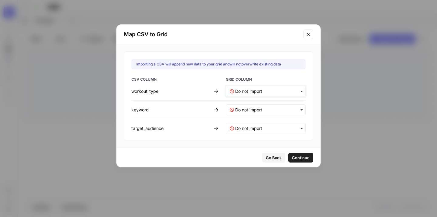
click at [265, 92] on input "text" at bounding box center [268, 91] width 67 height 6
click at [262, 120] on span "Create new column" at bounding box center [252, 117] width 34 height 5
click at [264, 113] on div "button" at bounding box center [266, 109] width 80 height 11
click at [264, 138] on span "Create new column" at bounding box center [252, 136] width 34 height 5
click at [265, 127] on input "text" at bounding box center [268, 128] width 67 height 6
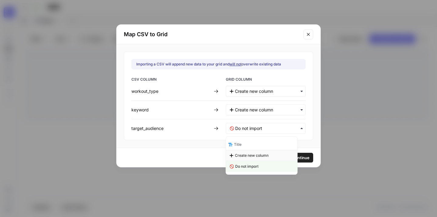
click at [265, 155] on span "Create new column" at bounding box center [252, 154] width 34 height 5
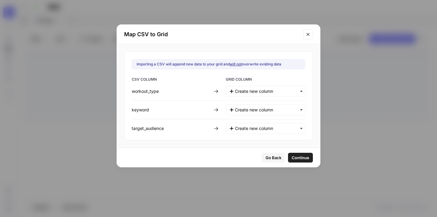
click at [301, 155] on span "Continue" at bounding box center [301, 157] width 18 height 6
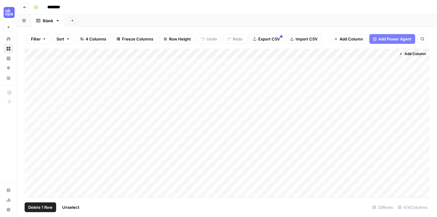
click at [31, 64] on div "Add Column" at bounding box center [227, 123] width 405 height 148
click at [32, 75] on div "Add Column" at bounding box center [227, 123] width 405 height 148
click at [32, 85] on div "Add Column" at bounding box center [227, 123] width 405 height 148
click at [33, 94] on div "Add Column" at bounding box center [227, 123] width 405 height 148
click at [33, 105] on div "Add Column" at bounding box center [227, 123] width 405 height 148
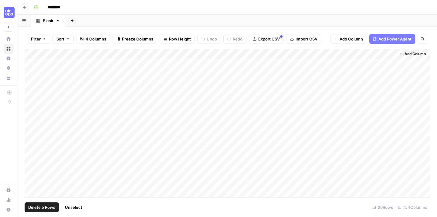
click at [51, 204] on span "Delete 5 Rows" at bounding box center [41, 207] width 27 height 6
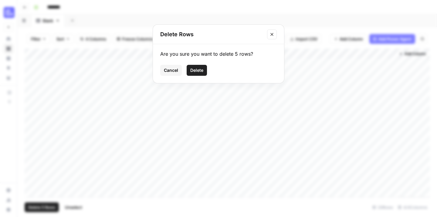
click at [204, 72] on button "Delete" at bounding box center [197, 70] width 20 height 11
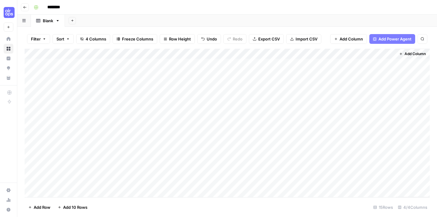
click at [131, 54] on div "Add Column" at bounding box center [227, 123] width 405 height 148
click at [82, 134] on span "Remove Column" at bounding box center [84, 135] width 53 height 6
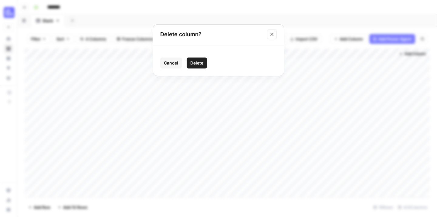
click at [201, 61] on span "Delete" at bounding box center [196, 63] width 13 height 6
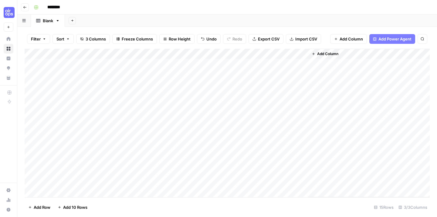
click at [337, 52] on span "Add Column" at bounding box center [327, 53] width 21 height 5
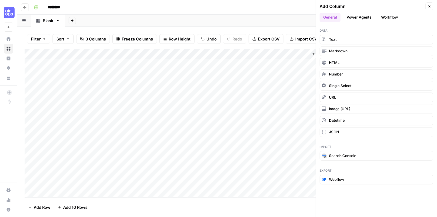
click at [388, 17] on button "Workflow" at bounding box center [390, 17] width 24 height 9
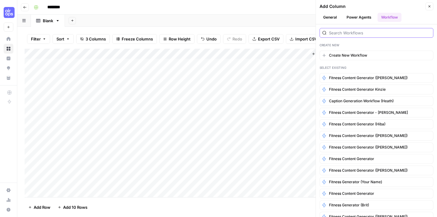
click at [347, 31] on input "search" at bounding box center [380, 33] width 102 height 6
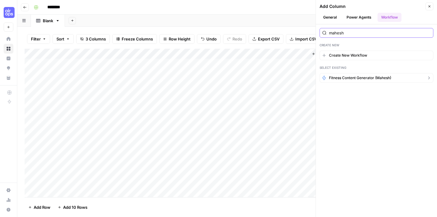
type input "mahesh"
click at [356, 76] on span "Fitness content generator (Mahesh)" at bounding box center [360, 77] width 62 height 5
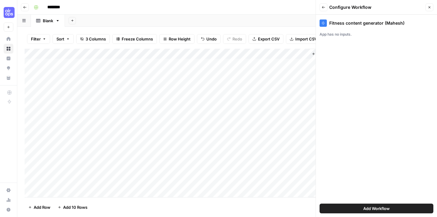
click at [377, 208] on span "Add Workflow" at bounding box center [377, 208] width 26 height 6
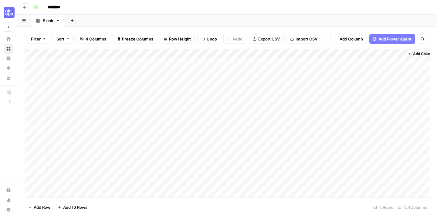
scroll to position [0, 8]
click at [312, 63] on div "Add Column" at bounding box center [227, 123] width 405 height 148
click at [383, 64] on div "Add Column" at bounding box center [227, 123] width 405 height 148
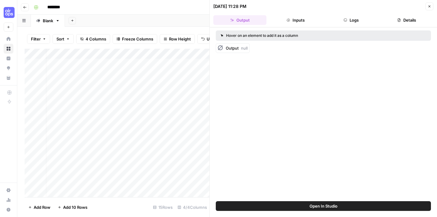
click at [305, 15] on button "Inputs" at bounding box center [295, 20] width 53 height 10
click at [171, 15] on div "Add Sheet" at bounding box center [251, 21] width 372 height 12
click at [429, 7] on icon "button" at bounding box center [430, 7] width 4 height 4
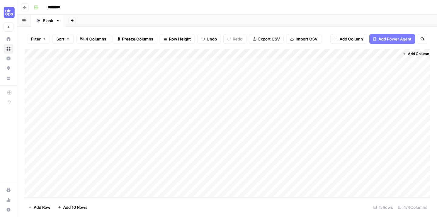
scroll to position [0, 1]
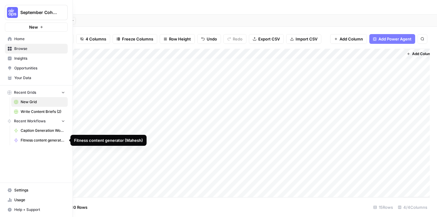
click at [36, 138] on span "Fitness content generator (Mahesh)" at bounding box center [43, 139] width 44 height 5
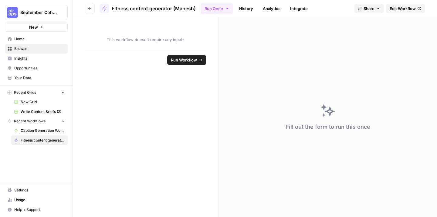
click at [192, 58] on span "Run Workflow" at bounding box center [184, 60] width 26 height 6
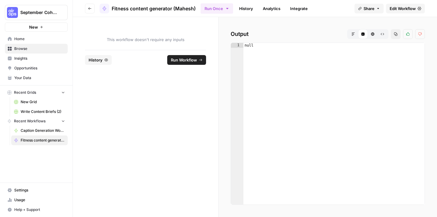
click at [93, 10] on button "Go back" at bounding box center [90, 9] width 10 height 10
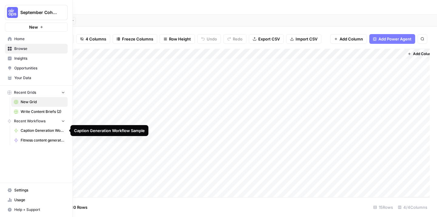
click at [36, 130] on span "Caption Generation Workflow Sample" at bounding box center [43, 130] width 44 height 5
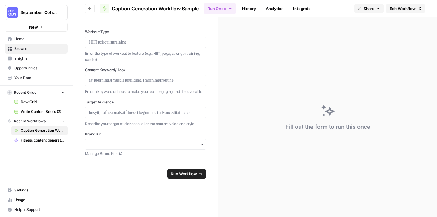
click at [189, 175] on span "Run Workflow" at bounding box center [184, 173] width 26 height 6
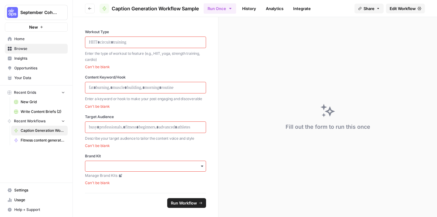
click at [41, 139] on span "Fitness content generator (Mahesh)" at bounding box center [43, 139] width 44 height 5
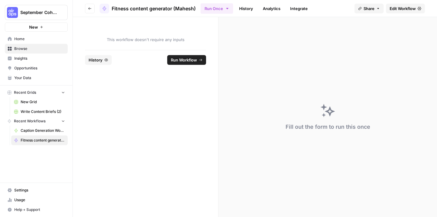
click at [90, 10] on icon "button" at bounding box center [90, 9] width 4 height 4
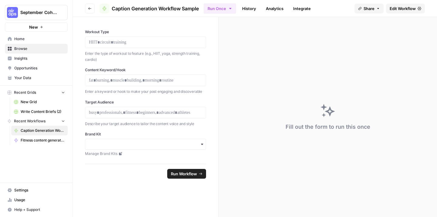
click at [90, 10] on icon "button" at bounding box center [90, 9] width 4 height 4
